Goal: Task Accomplishment & Management: Complete application form

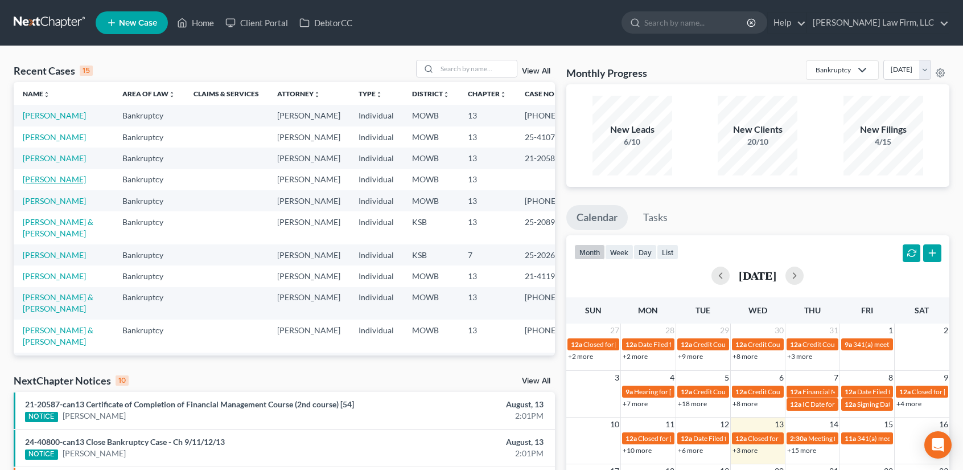
click at [42, 184] on link "[PERSON_NAME]" at bounding box center [54, 179] width 63 height 10
select select "6"
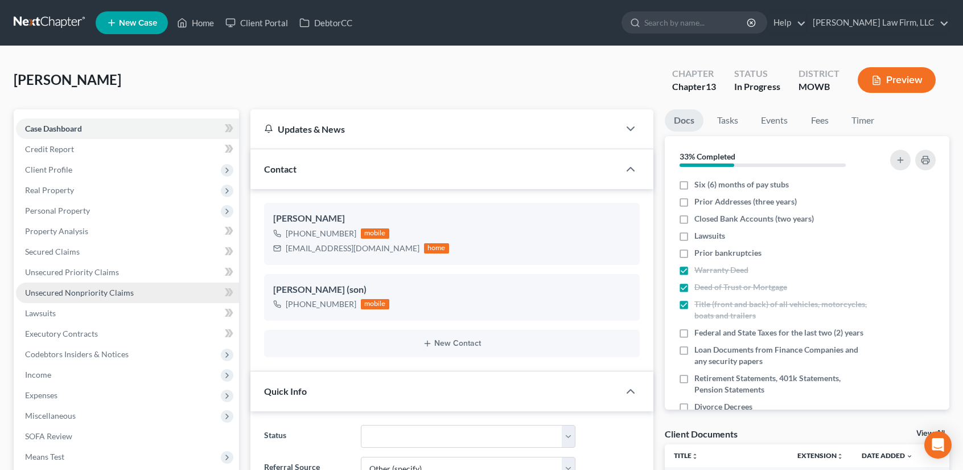
click at [110, 290] on span "Unsecured Nonpriority Claims" at bounding box center [79, 293] width 109 height 10
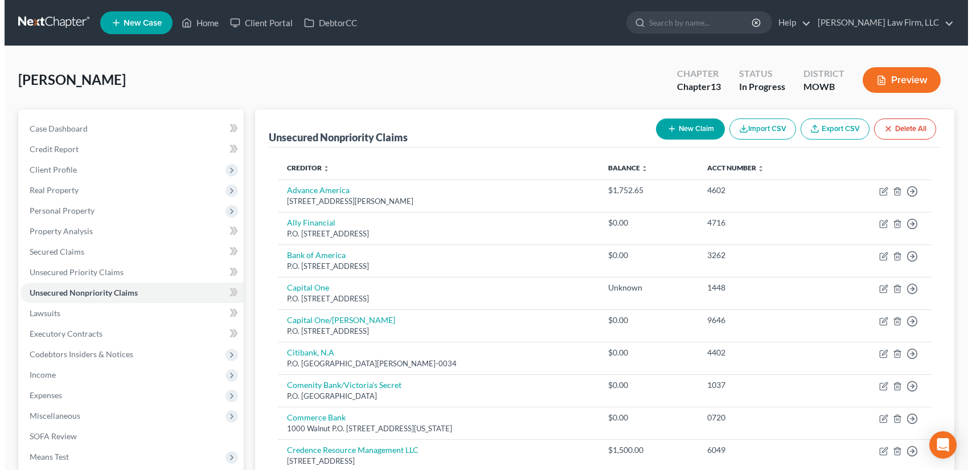
scroll to position [304, 0]
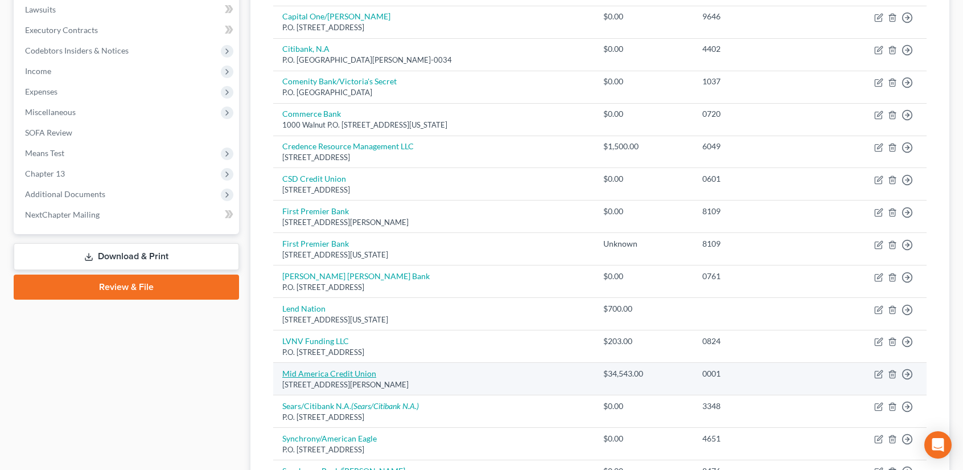
click at [343, 369] on link "Mid America Credit Union" at bounding box center [329, 373] width 94 height 10
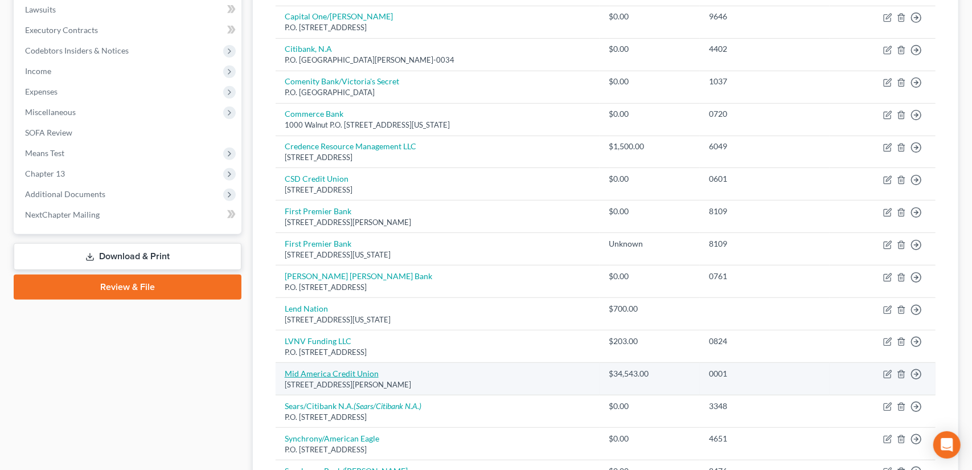
select select "17"
select select "0"
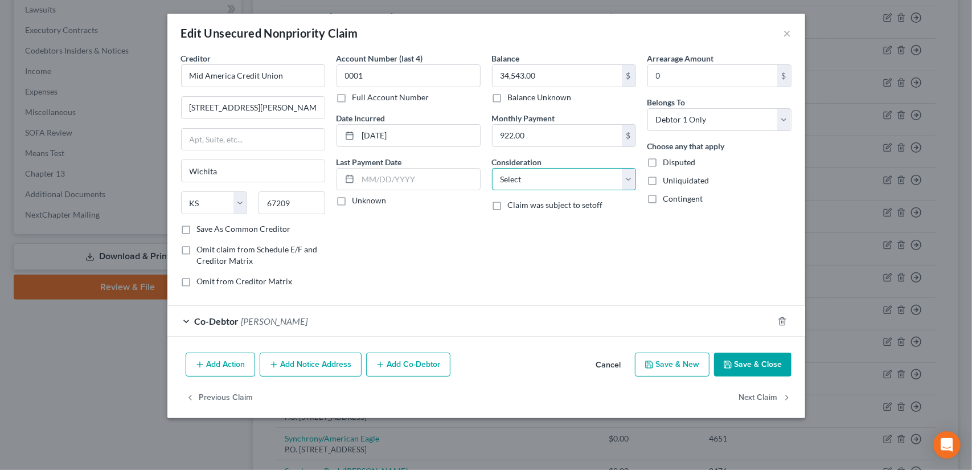
click at [541, 176] on select "Select Cable / Satellite Services Collection Agency Credit Card Debt Debt Couns…" at bounding box center [564, 179] width 144 height 23
select select "14"
click at [492, 168] on select "Select Cable / Satellite Services Collection Agency Credit Card Debt Debt Couns…" at bounding box center [564, 179] width 144 height 23
click at [524, 224] on input "text" at bounding box center [564, 223] width 143 height 22
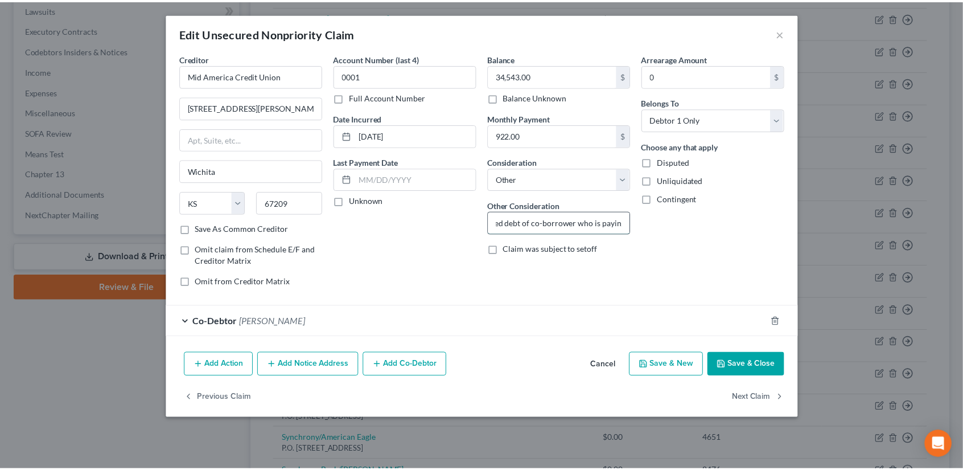
scroll to position [0, 0]
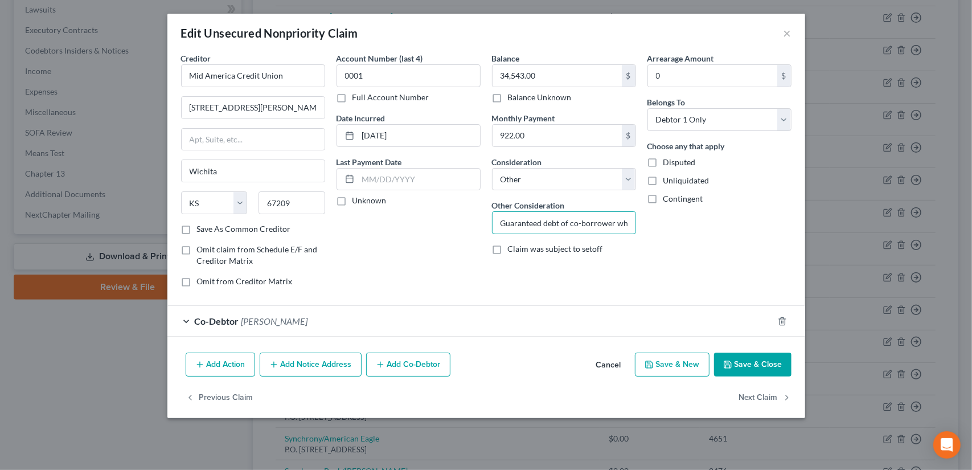
type input "Guaranteed debt of co-borrower who is paying"
click at [663, 196] on label "Contingent" at bounding box center [683, 198] width 40 height 11
click at [668, 196] on input "Contingent" at bounding box center [671, 196] width 7 height 7
checkbox input "true"
click at [748, 364] on button "Save & Close" at bounding box center [752, 364] width 77 height 24
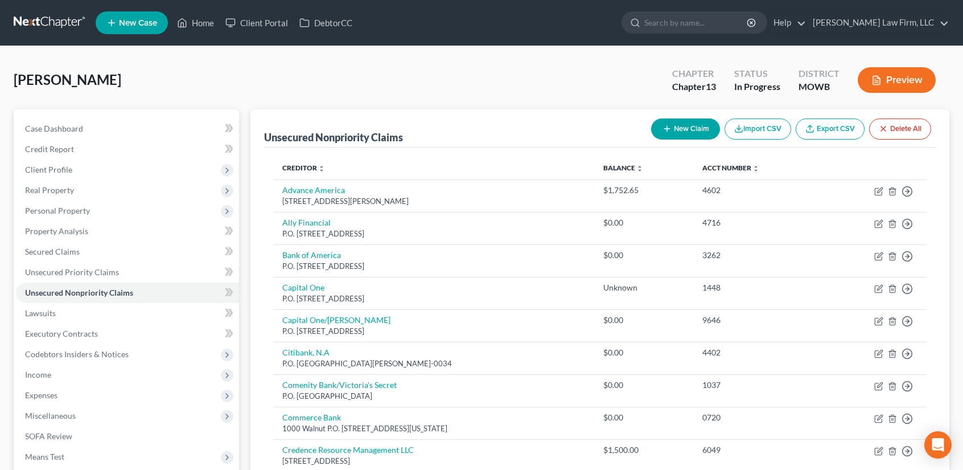
scroll to position [304, 0]
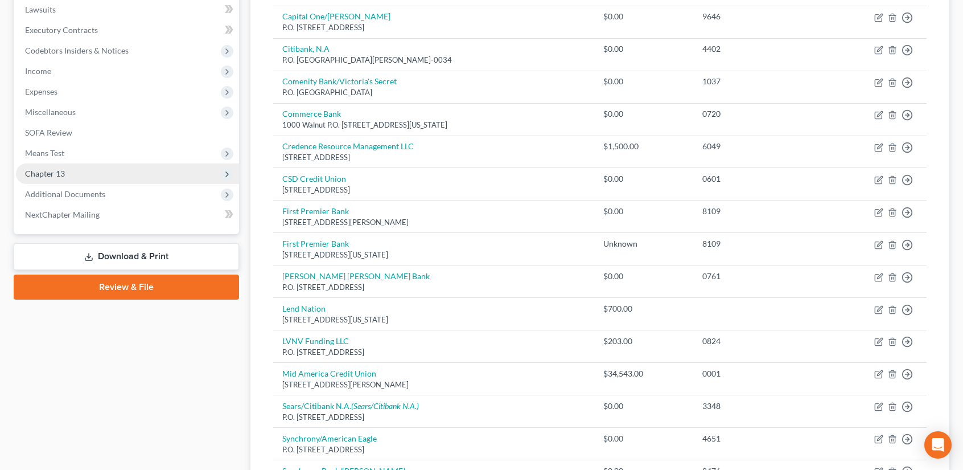
drag, startPoint x: 114, startPoint y: 259, endPoint x: 123, endPoint y: 250, distance: 12.5
click at [114, 259] on link "Download & Print" at bounding box center [126, 256] width 225 height 27
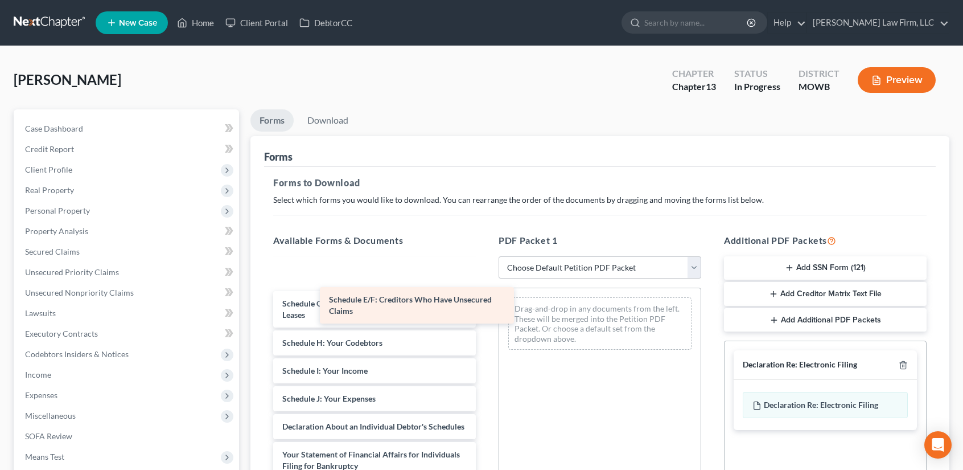
scroll to position [186, 0]
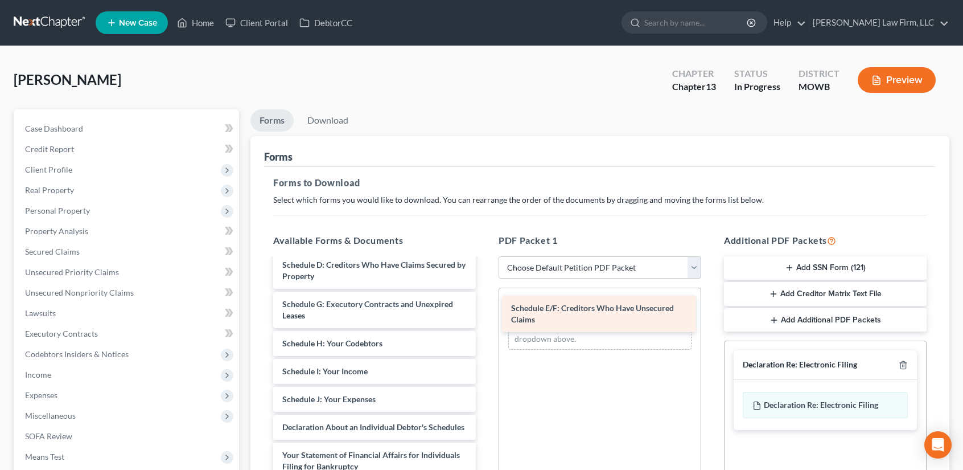
drag, startPoint x: 353, startPoint y: 264, endPoint x: 582, endPoint y: 309, distance: 233.3
click at [485, 309] on div "Schedule E/F: Creditors Who Have Unsecured Claims Rights and Responsibilites-pd…" at bounding box center [374, 357] width 221 height 568
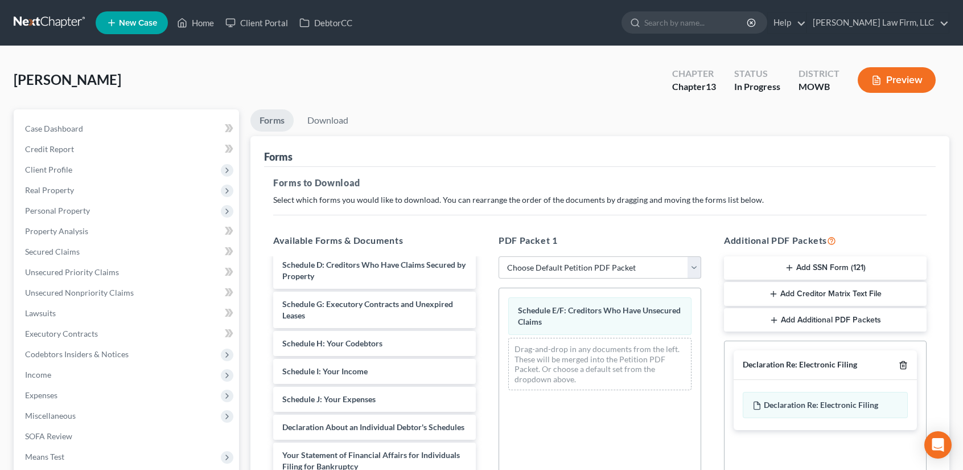
click at [903, 363] on icon "button" at bounding box center [903, 364] width 9 height 9
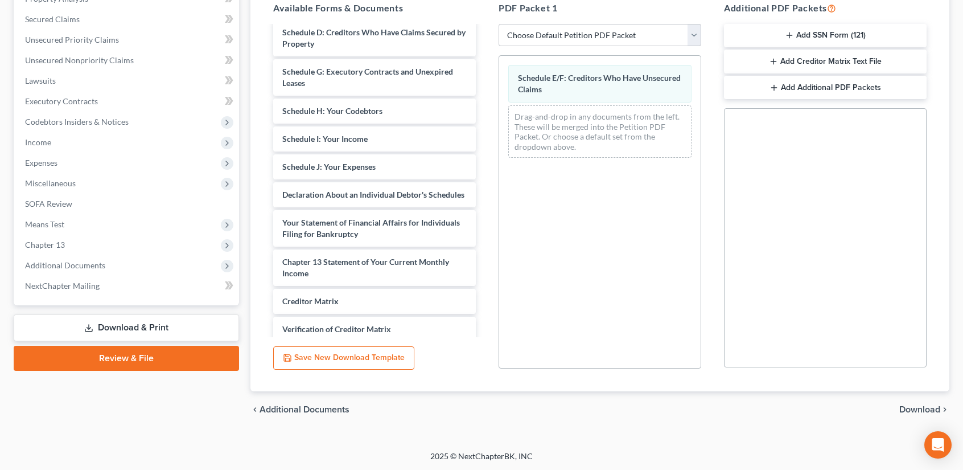
click at [913, 407] on span "Download" at bounding box center [920, 409] width 41 height 9
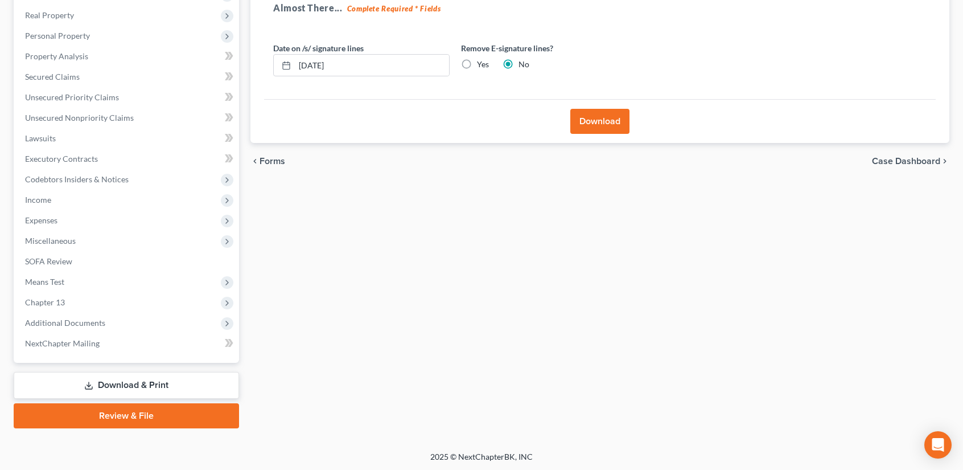
click at [477, 60] on label "Yes" at bounding box center [483, 64] width 12 height 11
click at [482, 60] on input "Yes" at bounding box center [485, 62] width 7 height 7
radio input "true"
radio input "false"
click at [579, 120] on button "Download" at bounding box center [600, 121] width 59 height 25
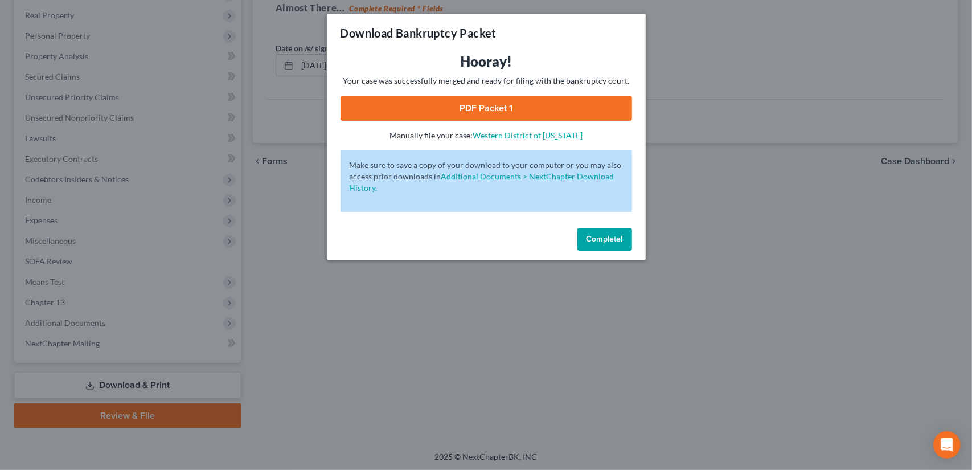
click at [478, 108] on link "PDF Packet 1" at bounding box center [487, 108] width 292 height 25
click at [616, 237] on span "Complete!" at bounding box center [605, 239] width 36 height 10
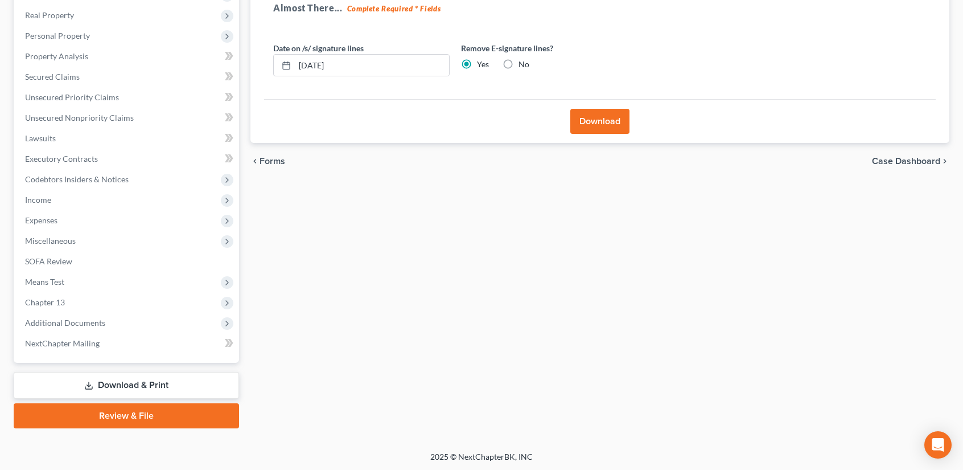
scroll to position [0, 0]
